Goal: Check status

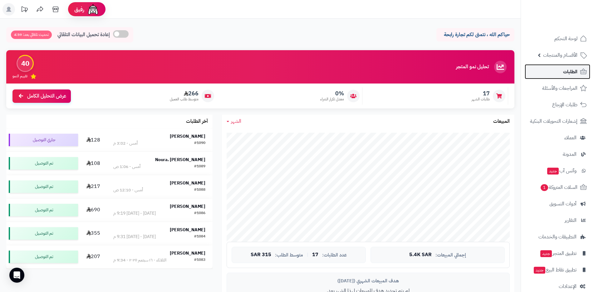
click at [574, 74] on span "الطلبات" at bounding box center [570, 71] width 14 height 9
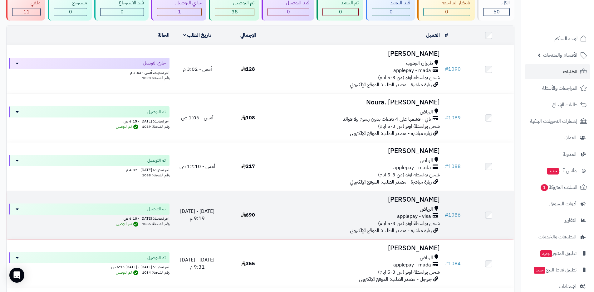
scroll to position [62, 0]
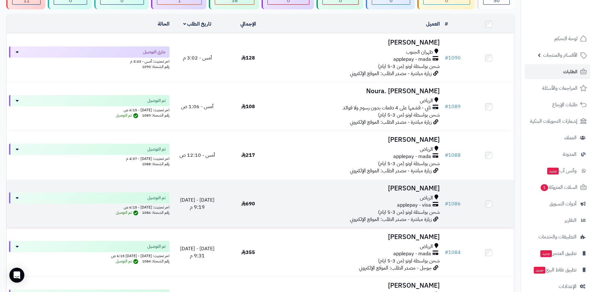
click at [398, 209] on span "شحن بواسطة اوتو (من 3-5 ايام)" at bounding box center [409, 212] width 62 height 7
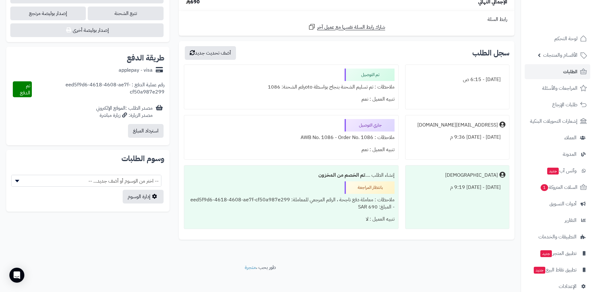
scroll to position [403, 0]
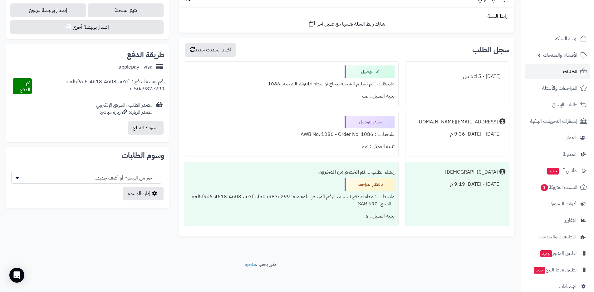
click at [571, 72] on span "الطلبات" at bounding box center [570, 71] width 14 height 9
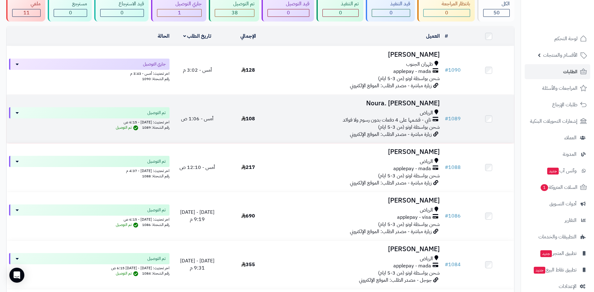
scroll to position [62, 0]
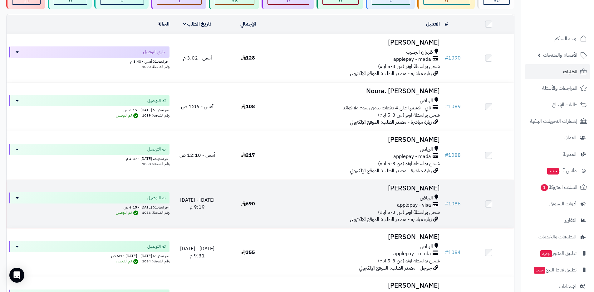
click at [393, 209] on span "شحن بواسطة اوتو (من 3-5 ايام)" at bounding box center [409, 212] width 62 height 7
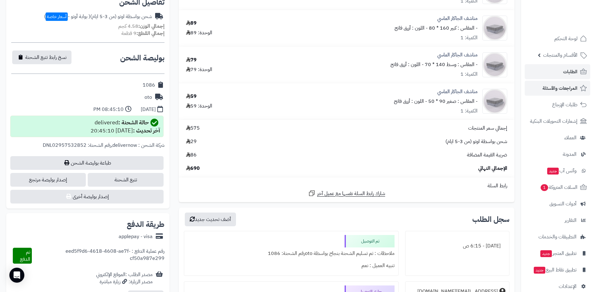
scroll to position [122, 0]
